Goal: Check status

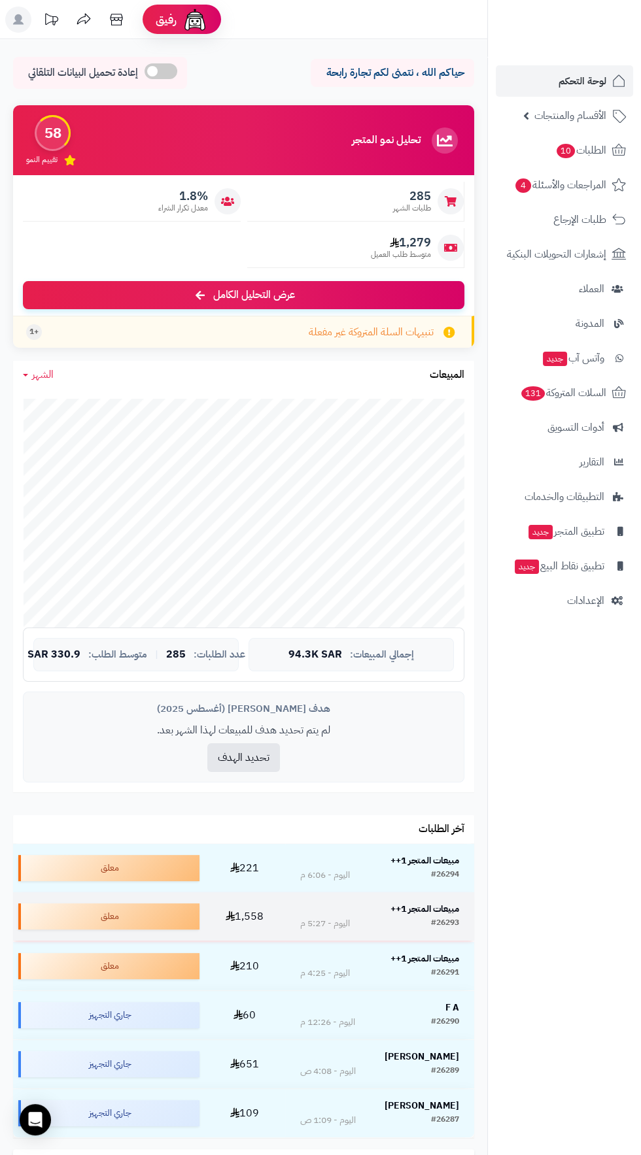
click at [434, 914] on strong "مبيعات المتجر 1++" at bounding box center [424, 909] width 69 height 14
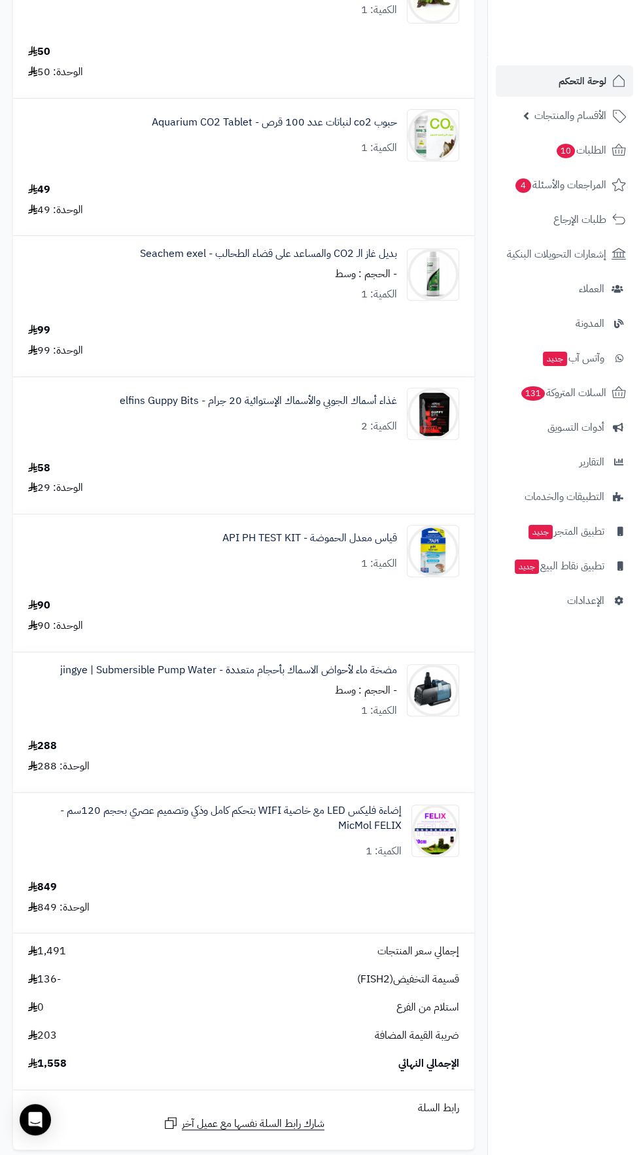
scroll to position [766, 0]
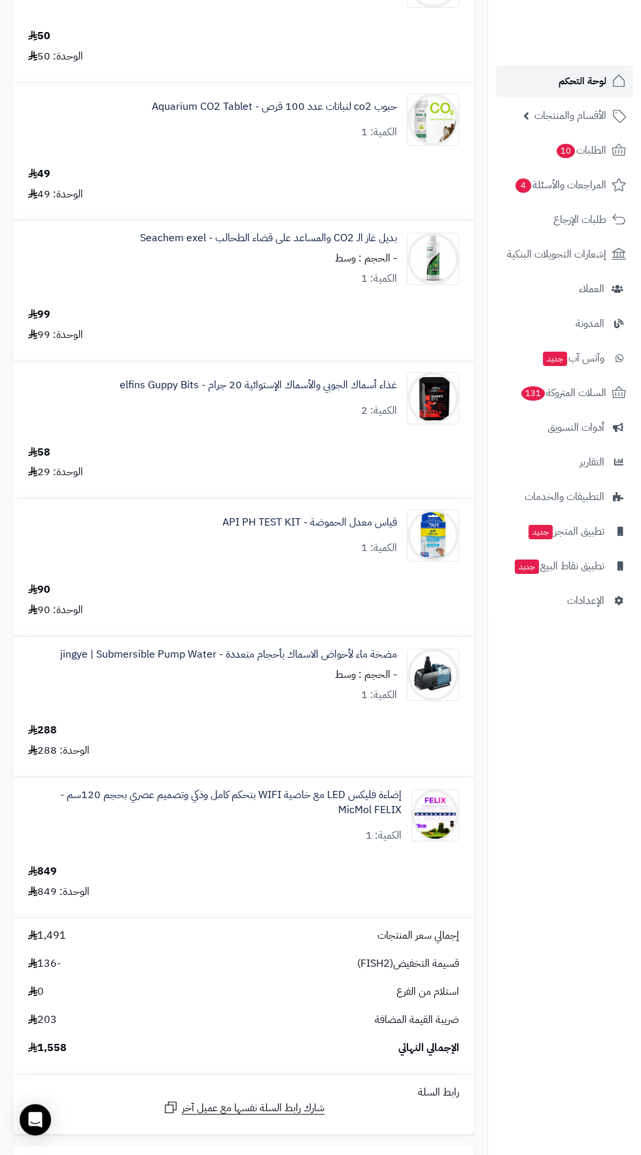
click at [560, 80] on span "لوحة التحكم" at bounding box center [582, 81] width 48 height 18
